Goal: Check status: Check status

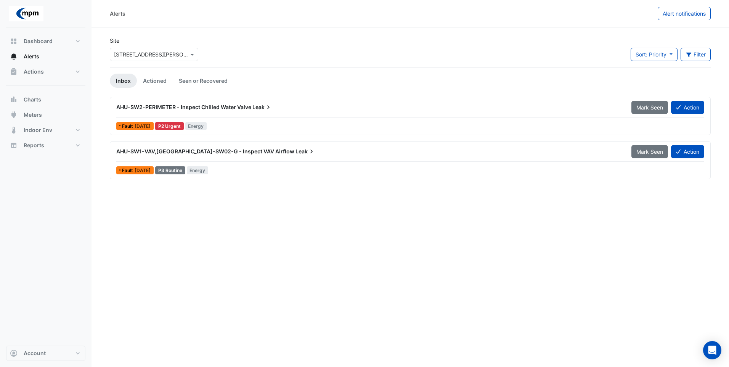
click at [130, 123] on div "Fault [DATE]" at bounding box center [134, 126] width 37 height 8
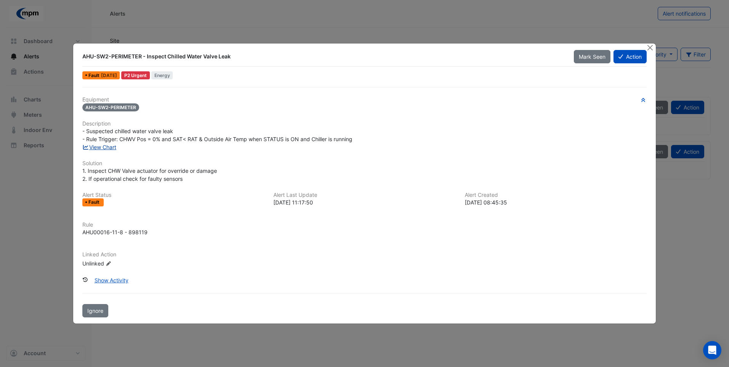
click at [92, 145] on link "View Chart" at bounding box center [99, 147] width 34 height 6
click at [413, 48] on button "Close" at bounding box center [651, 47] width 8 height 8
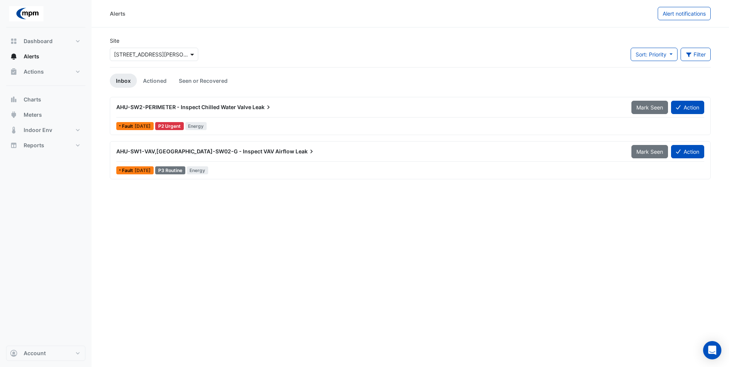
click at [192, 55] on span at bounding box center [193, 54] width 10 height 8
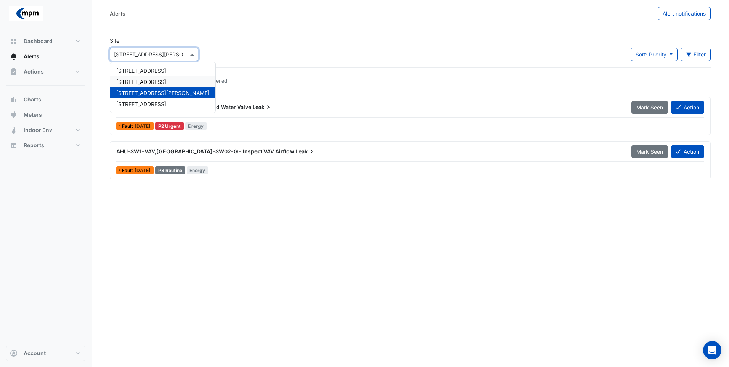
click at [141, 81] on span "[STREET_ADDRESS]" at bounding box center [141, 82] width 50 height 6
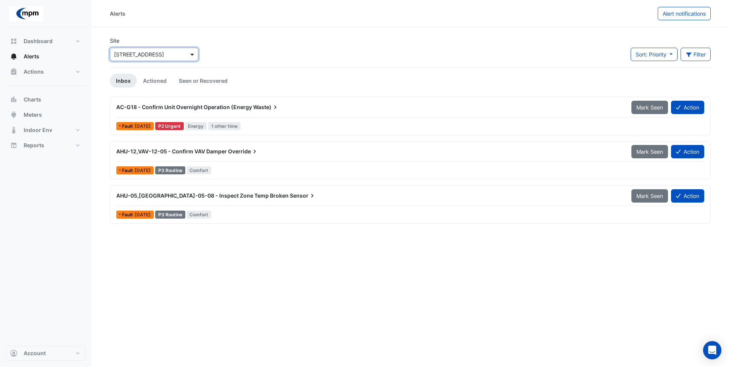
click at [191, 53] on span at bounding box center [193, 54] width 10 height 8
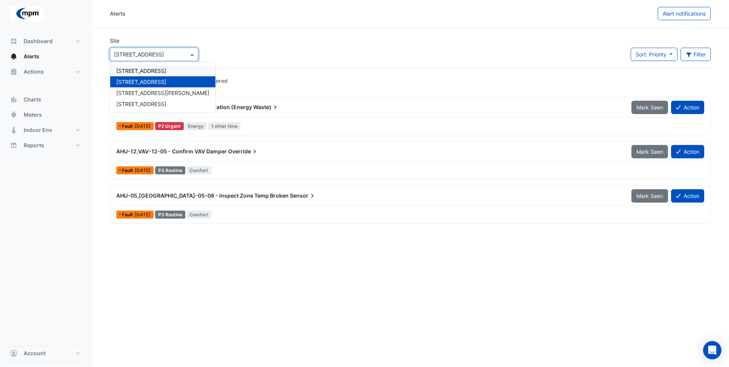
click at [159, 71] on span "[STREET_ADDRESS]" at bounding box center [141, 71] width 50 height 6
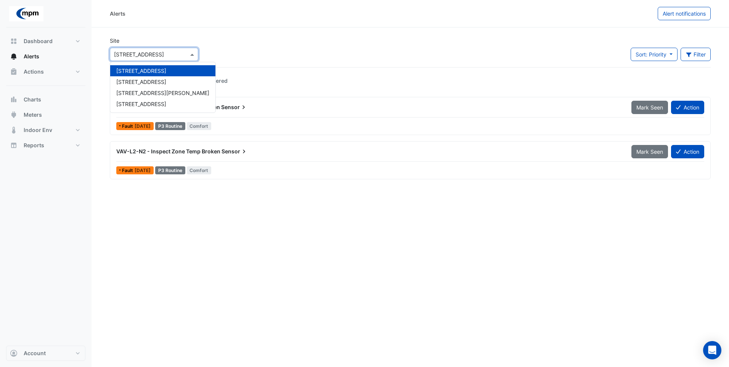
click at [193, 53] on span at bounding box center [193, 54] width 10 height 8
click at [158, 106] on div "[STREET_ADDRESS]" at bounding box center [162, 103] width 105 height 11
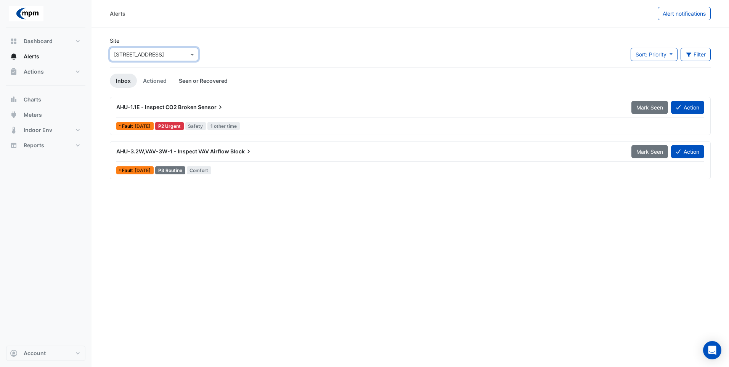
click at [202, 80] on link "Seen or Recovered" at bounding box center [203, 81] width 61 height 14
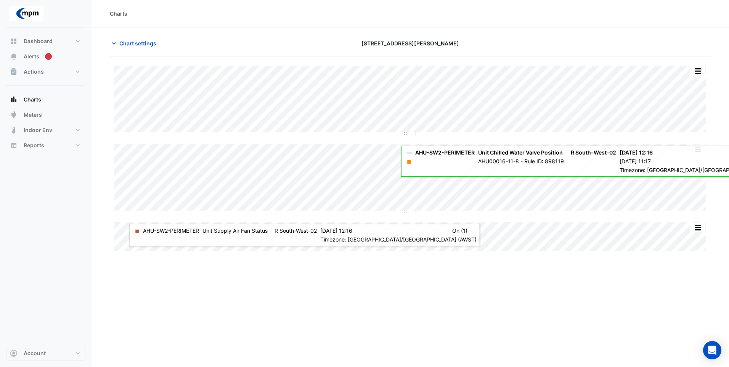
click at [299, 23] on div "Charts" at bounding box center [411, 13] width 638 height 27
